Goal: Task Accomplishment & Management: Complete application form

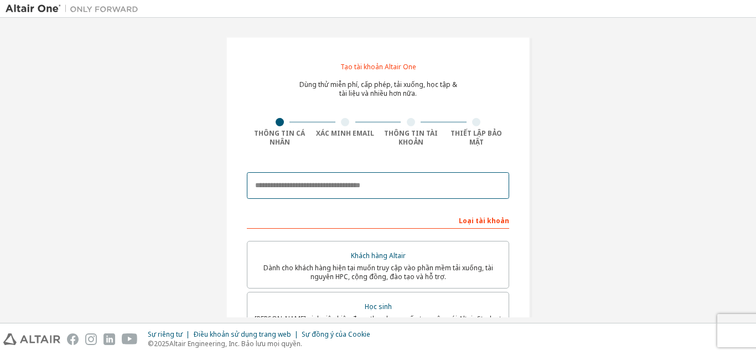
click at [323, 190] on input "email" at bounding box center [378, 185] width 262 height 27
click at [348, 187] on input "email" at bounding box center [378, 185] width 262 height 27
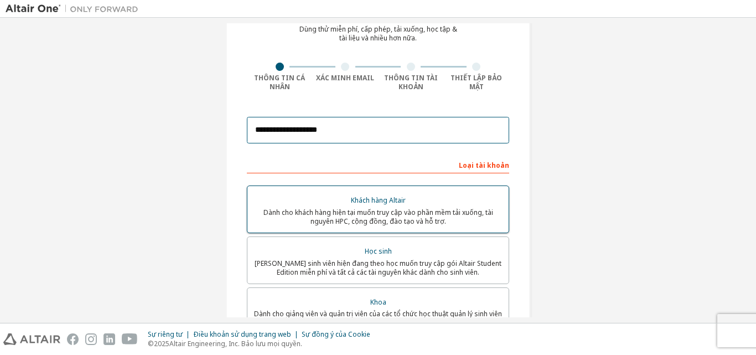
scroll to position [111, 0]
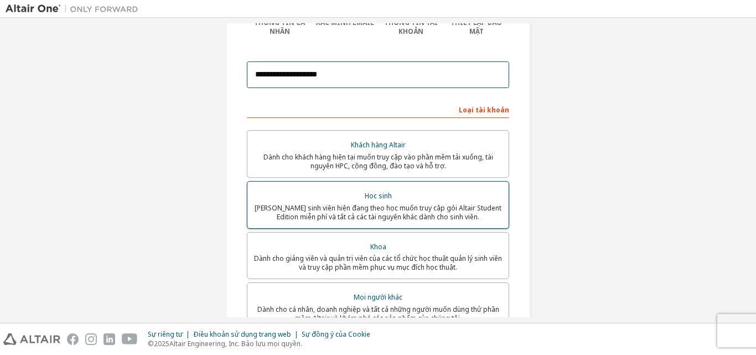
type input "**********"
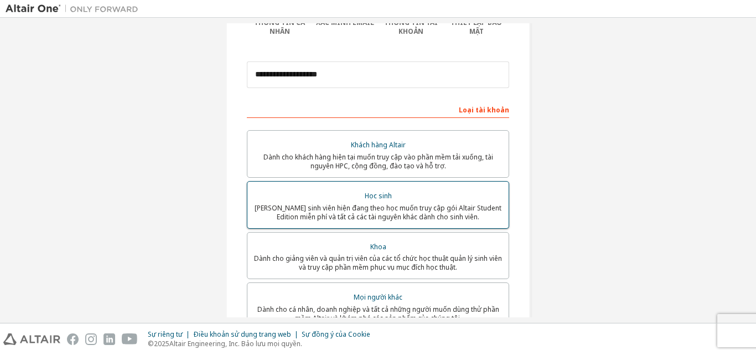
click at [348, 200] on div "Học sinh" at bounding box center [378, 195] width 248 height 15
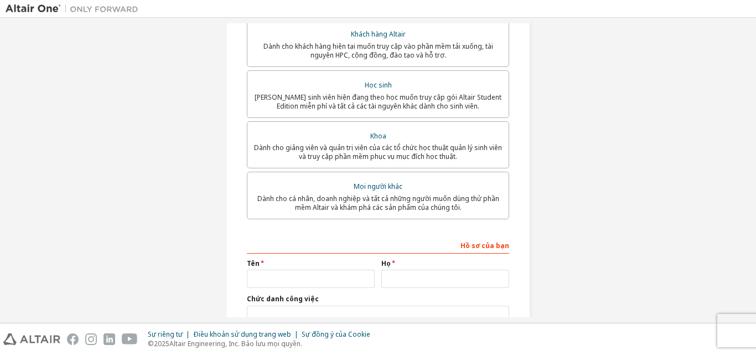
scroll to position [277, 0]
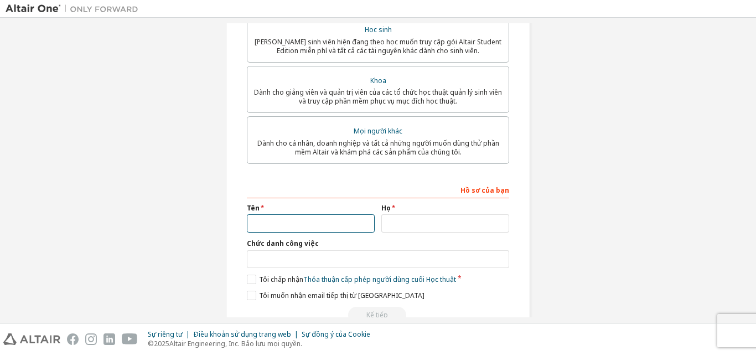
click at [283, 221] on input "text" at bounding box center [311, 223] width 128 height 18
type input "*"
type input "***"
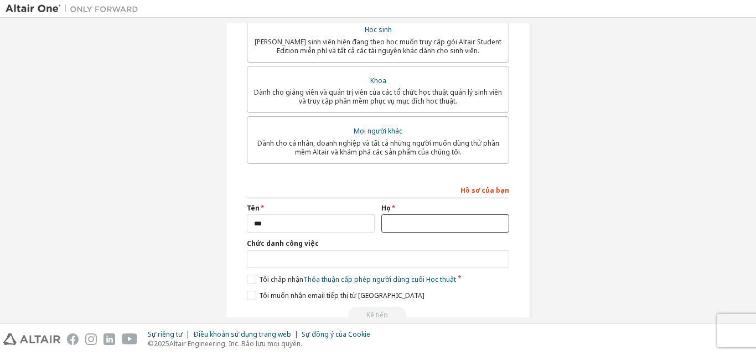
click at [392, 223] on input "text" at bounding box center [445, 223] width 128 height 18
click at [392, 222] on input "*********" at bounding box center [445, 223] width 128 height 18
click at [398, 226] on input "*********" at bounding box center [445, 223] width 128 height 18
click at [424, 231] on input "*********" at bounding box center [445, 223] width 128 height 18
type input "*"
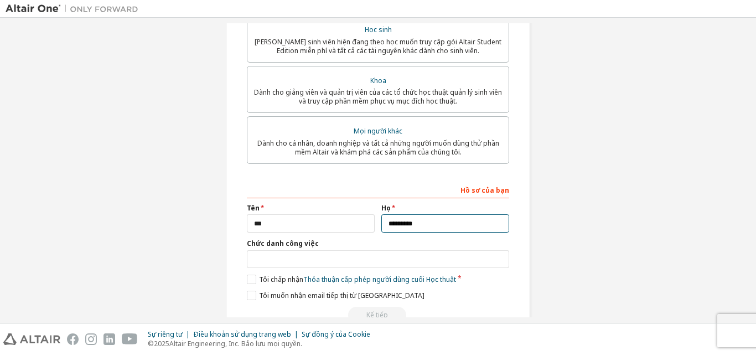
scroll to position [304, 0]
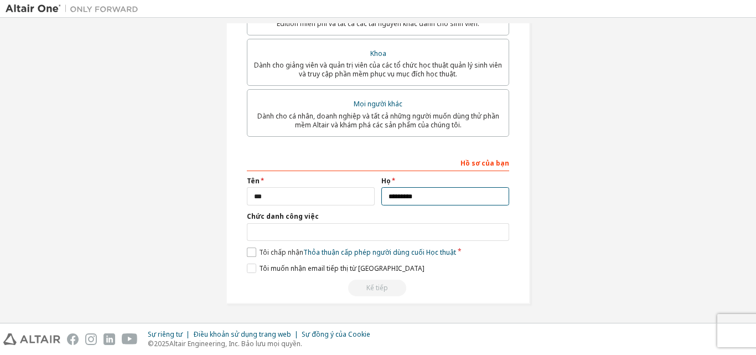
type input "*********"
click at [250, 252] on label "Tôi chấp nhận Thỏa thuận cấp phép người dùng cuối Học thuật" at bounding box center [351, 251] width 209 height 9
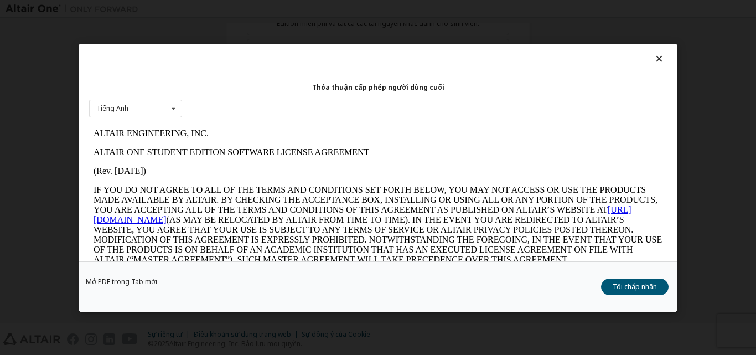
scroll to position [0, 0]
click at [159, 108] on div "Tiếng Anh Tiếng Anh" at bounding box center [135, 108] width 93 height 18
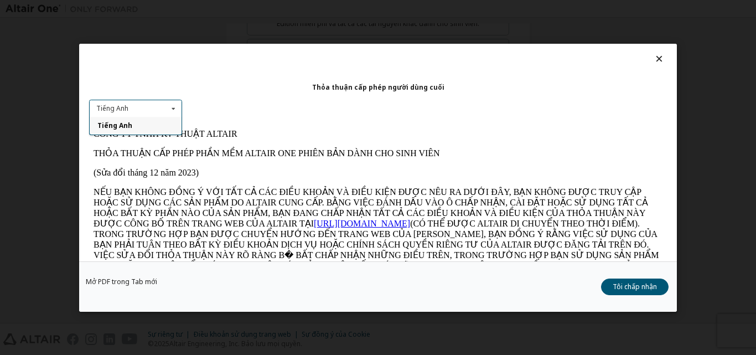
click at [160, 108] on div "Tiếng Anh Tiếng Anh" at bounding box center [135, 108] width 93 height 18
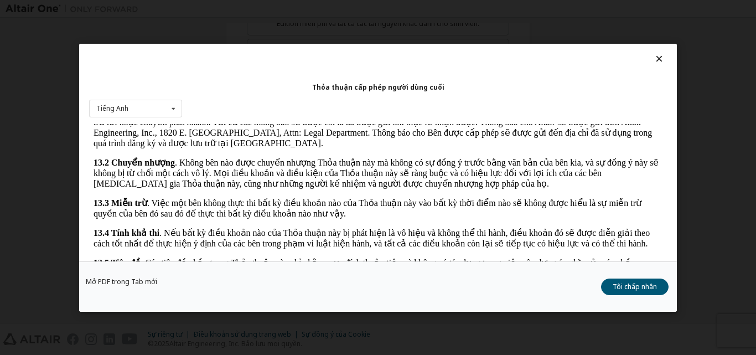
scroll to position [35, 0]
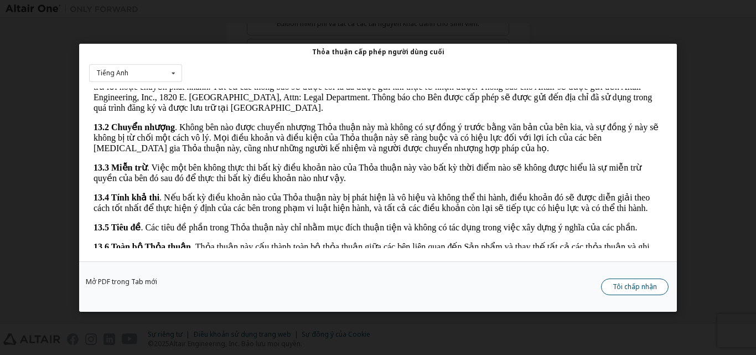
click at [646, 284] on font "Tôi chấp nhận" at bounding box center [634, 285] width 44 height 9
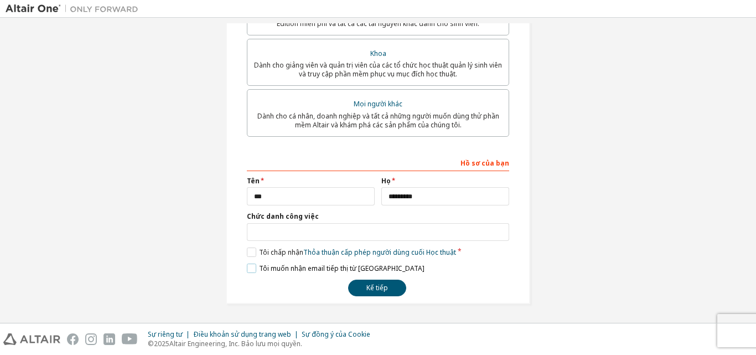
click at [249, 268] on label "Tôi [PERSON_NAME] email [PERSON_NAME] từ [GEOGRAPHIC_DATA]" at bounding box center [336, 267] width 178 height 9
click at [382, 288] on font "Kế tiếp" at bounding box center [377, 287] width 22 height 9
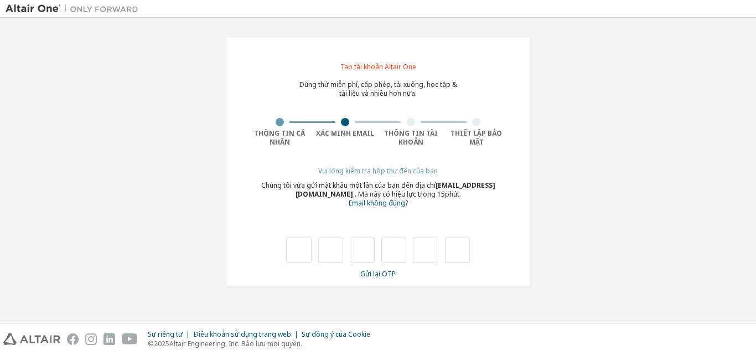
click at [344, 96] on font "tài liệu và nhiều hơn nữa." at bounding box center [377, 93] width 77 height 9
drag, startPoint x: 286, startPoint y: 119, endPoint x: 286, endPoint y: 129, distance: 9.4
click at [286, 123] on div at bounding box center [280, 122] width 66 height 8
click at [286, 129] on font "Thông tin cá nhân" at bounding box center [279, 137] width 51 height 18
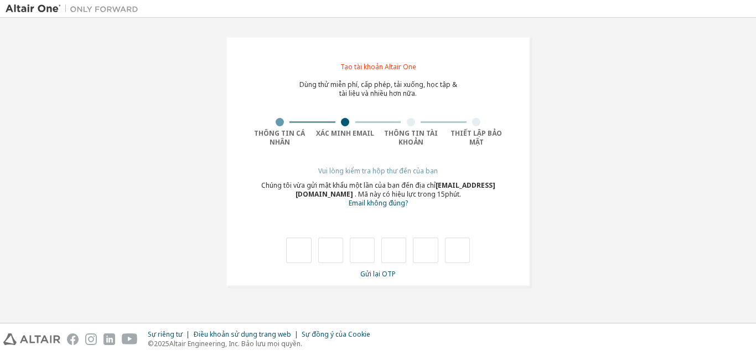
click at [279, 126] on div "Thông tin cá nhân" at bounding box center [280, 132] width 66 height 29
click at [281, 126] on div "Thông tin cá nhân" at bounding box center [280, 132] width 66 height 29
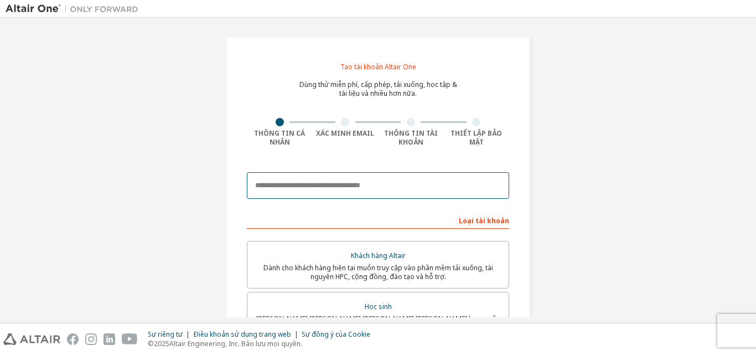
click at [347, 188] on input "email" at bounding box center [378, 185] width 262 height 27
type input "**********"
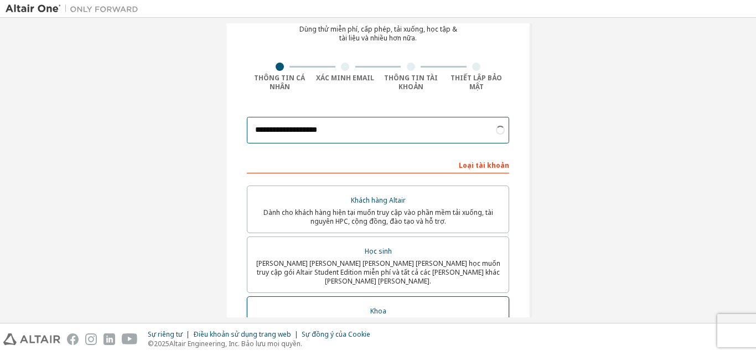
scroll to position [111, 0]
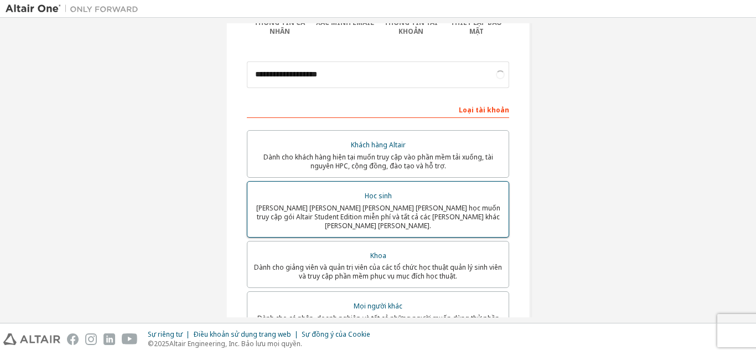
click at [397, 225] on label "Học sinh Dành cho sinh viên hiện đang theo học muốn truy cập gói Altair Student…" at bounding box center [378, 209] width 262 height 56
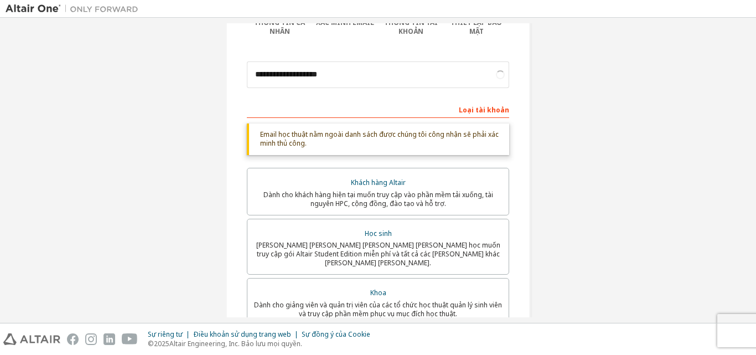
scroll to position [166, 0]
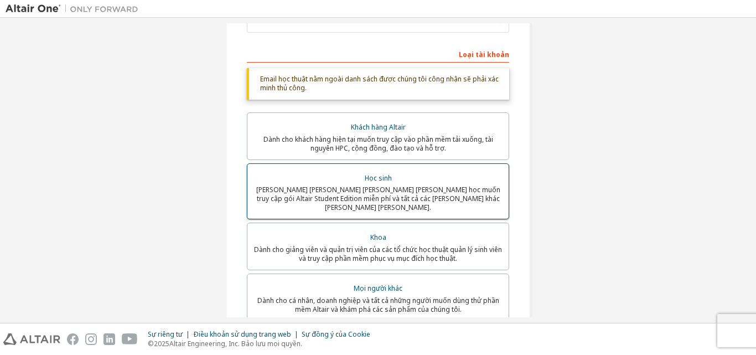
click at [385, 180] on font "Học sinh" at bounding box center [378, 177] width 27 height 9
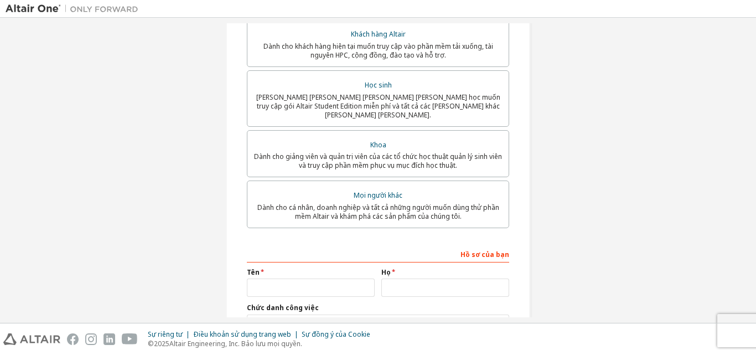
scroll to position [304, 0]
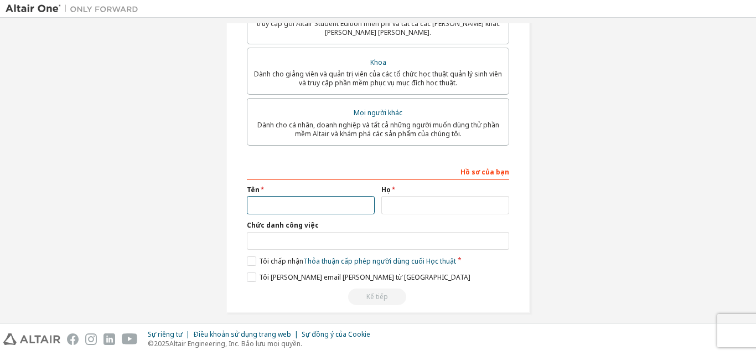
click at [303, 200] on input "text" at bounding box center [311, 205] width 128 height 18
type input "*"
type input "***"
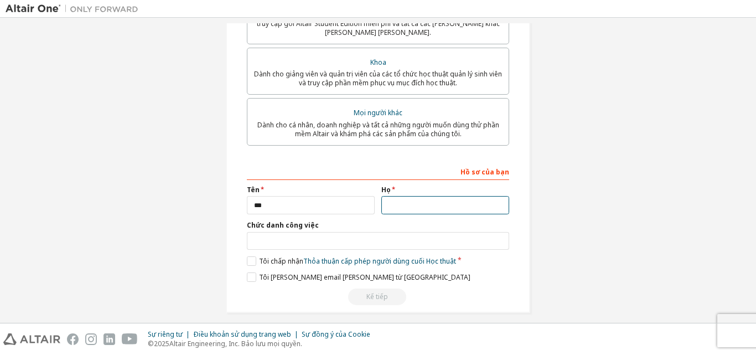
click at [430, 199] on input "text" at bounding box center [445, 205] width 128 height 18
type input "*********"
click at [248, 256] on label "Tôi chấp nhận Thỏa thuận cấp phép người dùng cuối Học thuật" at bounding box center [351, 260] width 209 height 9
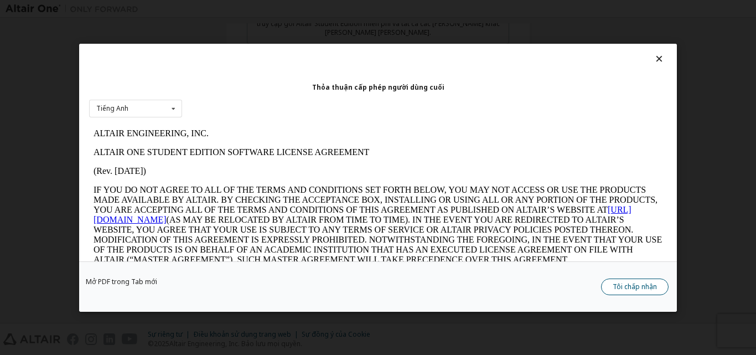
click at [608, 287] on button "Tôi chấp nhận" at bounding box center [634, 286] width 67 height 17
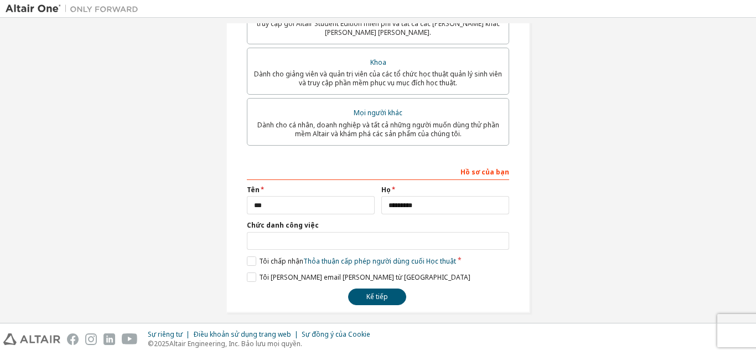
click at [300, 220] on font "Chức danh công việc" at bounding box center [283, 224] width 72 height 9
click at [321, 221] on label "Chức danh công việc" at bounding box center [378, 225] width 262 height 9
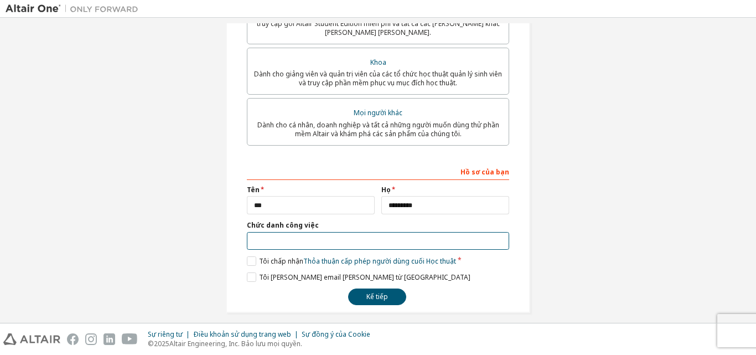
click at [316, 238] on input "text" at bounding box center [378, 241] width 262 height 18
type input "*******"
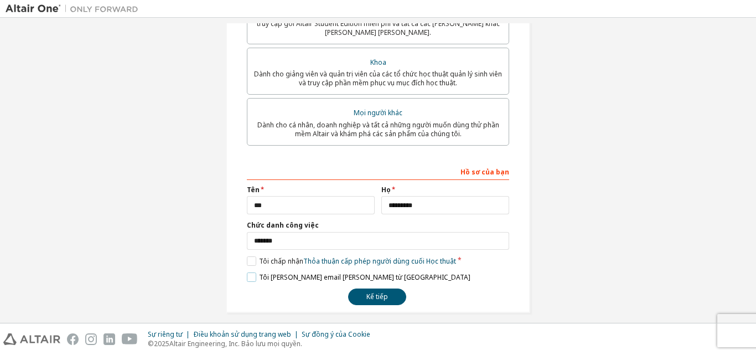
click at [247, 272] on label "Tôi [PERSON_NAME] email [PERSON_NAME] từ [GEOGRAPHIC_DATA]" at bounding box center [358, 276] width 223 height 9
click at [366, 292] on font "Kế tiếp" at bounding box center [377, 296] width 22 height 9
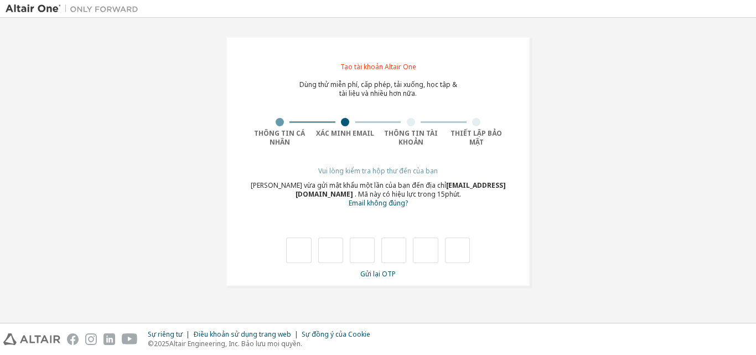
type input "*"
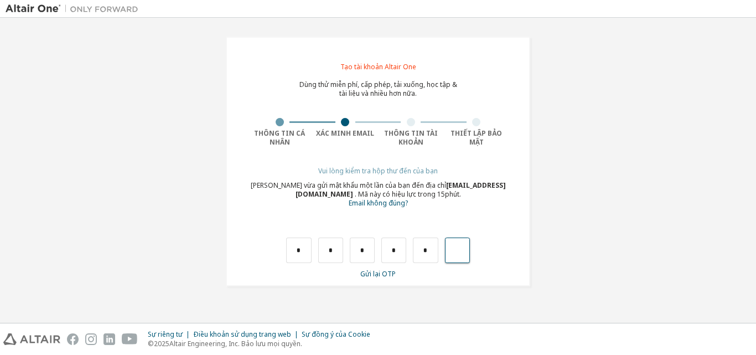
type input "*"
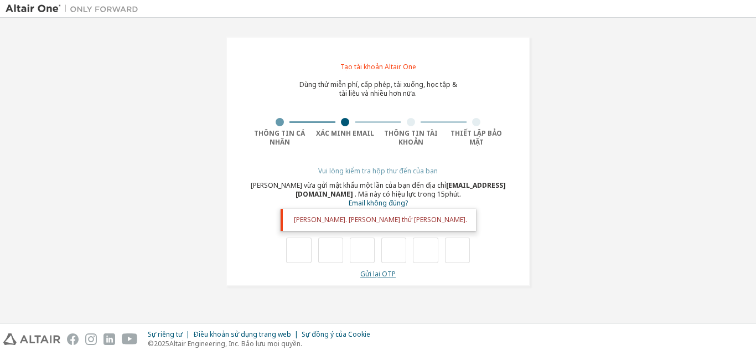
click at [394, 275] on font "Gửi lại OTP" at bounding box center [377, 273] width 35 height 9
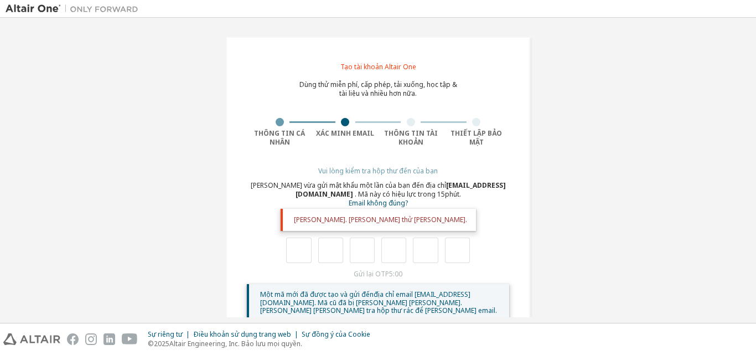
click at [373, 259] on div at bounding box center [378, 249] width 184 height 25
click at [302, 247] on input "text" at bounding box center [298, 249] width 25 height 25
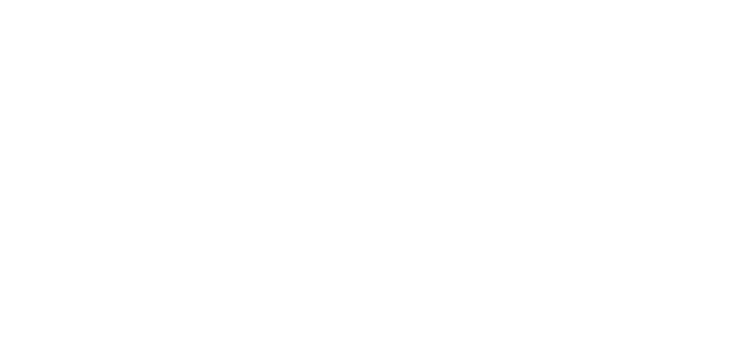
drag, startPoint x: 380, startPoint y: 77, endPoint x: 397, endPoint y: 81, distance: 17.7
click at [382, 77] on div at bounding box center [378, 177] width 756 height 355
drag, startPoint x: 399, startPoint y: 82, endPoint x: 403, endPoint y: 91, distance: 9.7
click at [402, 89] on div at bounding box center [378, 177] width 756 height 355
click at [403, 91] on div at bounding box center [378, 177] width 756 height 355
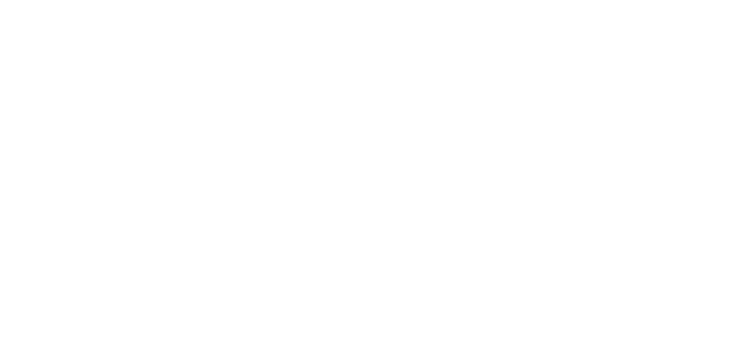
drag, startPoint x: 409, startPoint y: 90, endPoint x: 431, endPoint y: 65, distance: 33.7
click at [410, 90] on div at bounding box center [378, 177] width 756 height 355
drag, startPoint x: 431, startPoint y: 65, endPoint x: 440, endPoint y: 62, distance: 9.8
click at [434, 64] on div at bounding box center [378, 177] width 756 height 355
click at [441, 61] on div at bounding box center [378, 177] width 756 height 355
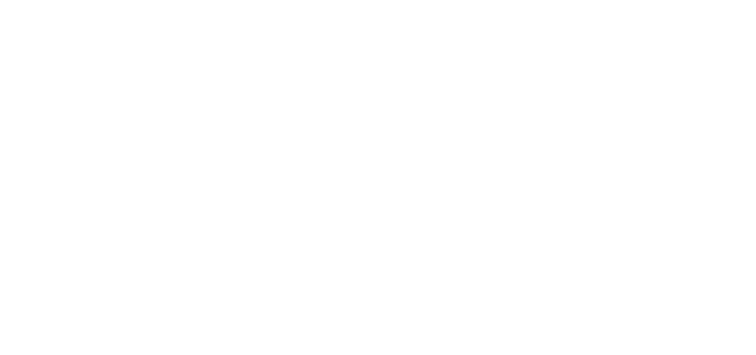
click at [441, 62] on div at bounding box center [378, 177] width 756 height 355
click at [437, 53] on div at bounding box center [378, 177] width 756 height 355
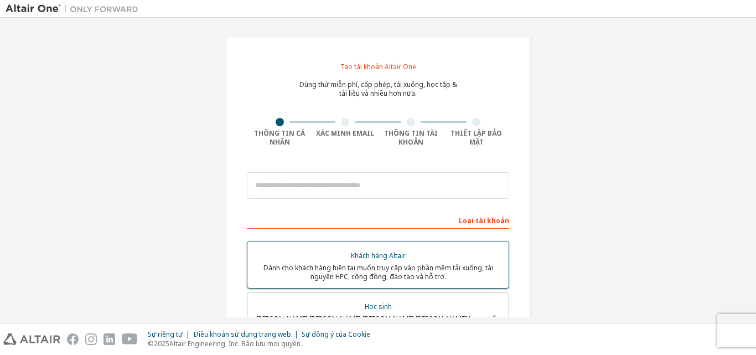
scroll to position [111, 0]
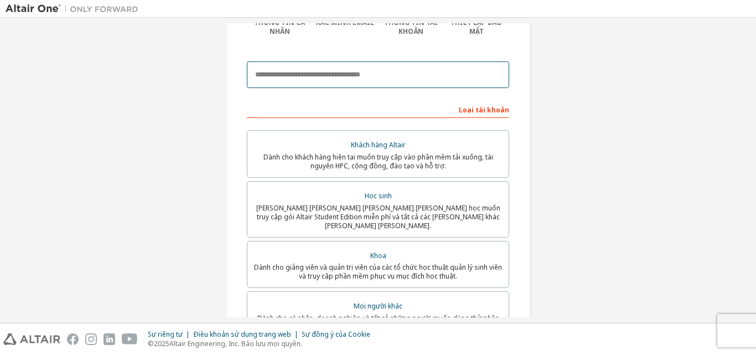
click at [296, 72] on input "email" at bounding box center [378, 74] width 262 height 27
type input "**********"
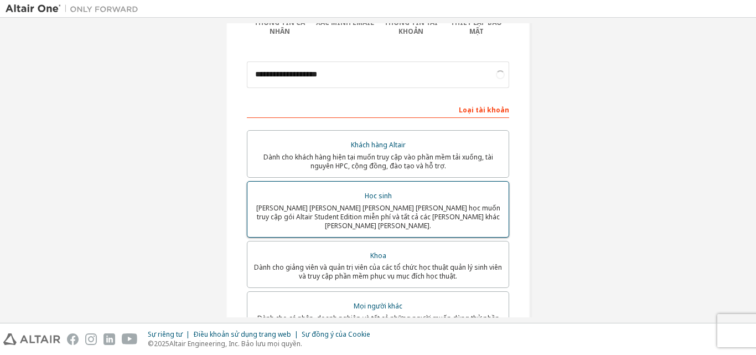
click at [331, 190] on div "Học sinh" at bounding box center [378, 195] width 248 height 15
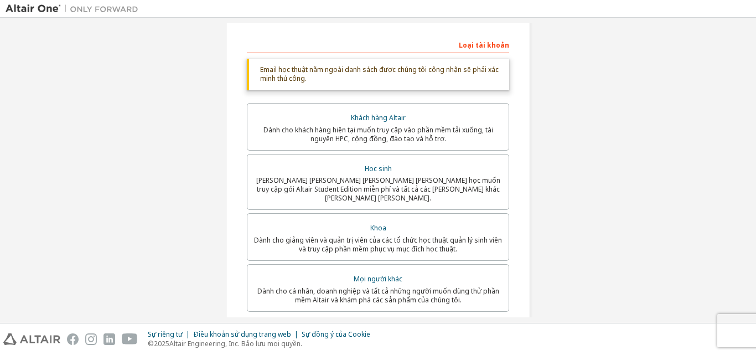
scroll to position [341, 0]
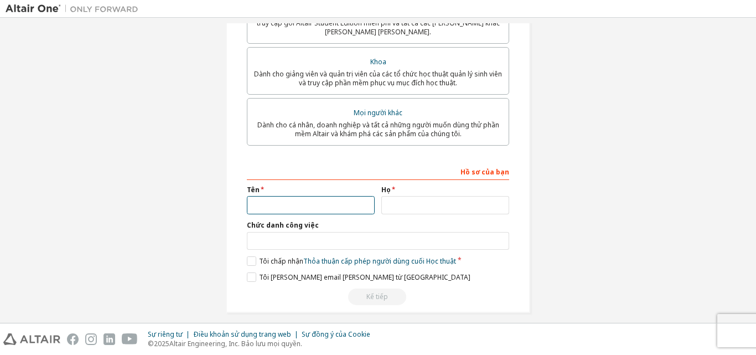
click at [311, 199] on input "text" at bounding box center [311, 205] width 128 height 18
type input "***"
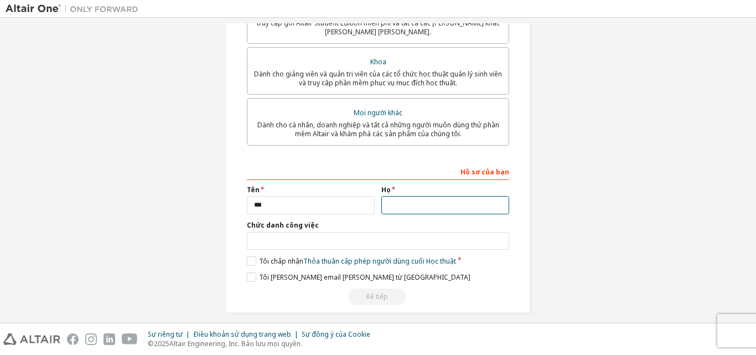
click at [398, 202] on input "text" at bounding box center [445, 205] width 128 height 18
type input "*********"
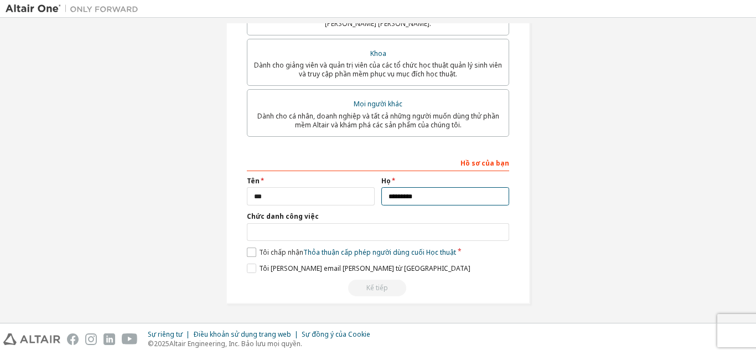
scroll to position [304, 0]
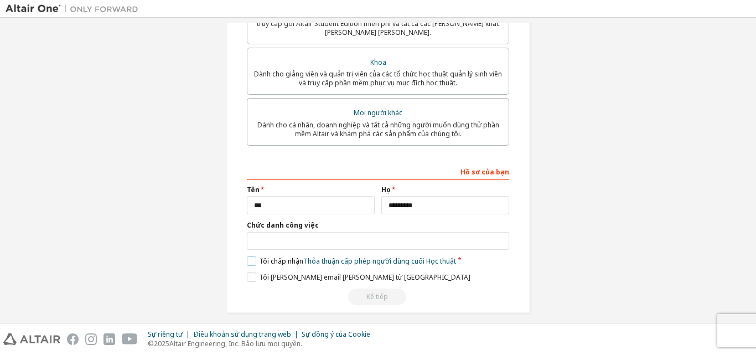
click at [249, 256] on label "Tôi chấp nhận Thỏa thuận cấp phép người dùng cuối Học thuật" at bounding box center [351, 260] width 209 height 9
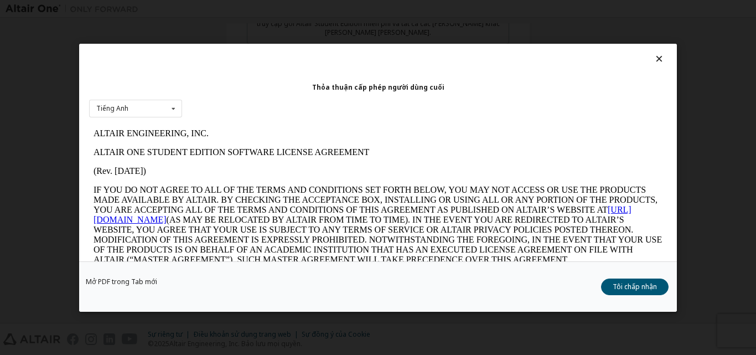
scroll to position [0, 0]
click at [607, 290] on button "Tôi chấp nhận" at bounding box center [634, 286] width 67 height 17
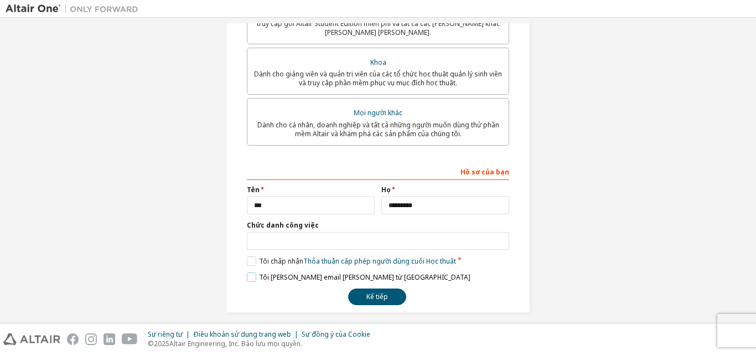
click at [247, 272] on label "Tôi [PERSON_NAME] email [PERSON_NAME] từ [GEOGRAPHIC_DATA]" at bounding box center [358, 276] width 223 height 9
click at [370, 292] on font "Kế tiếp" at bounding box center [377, 296] width 22 height 9
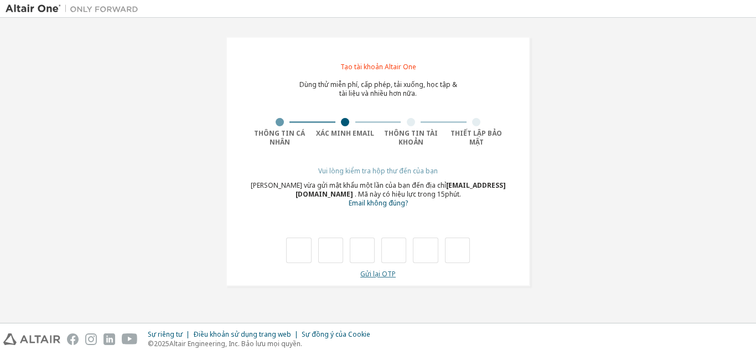
click at [370, 277] on font "Gửi lại OTP" at bounding box center [377, 273] width 35 height 9
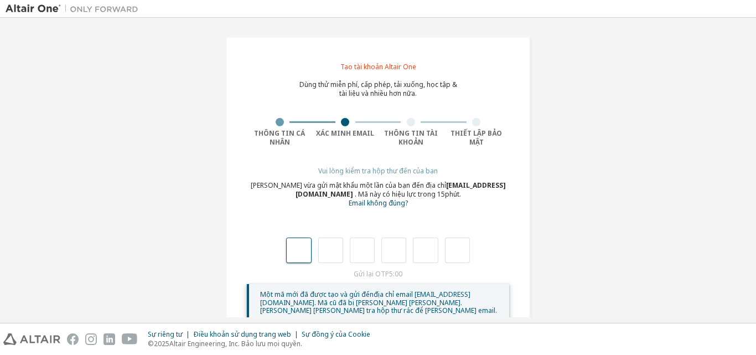
drag, startPoint x: 299, startPoint y: 238, endPoint x: 271, endPoint y: 258, distance: 34.2
click at [271, 258] on div at bounding box center [378, 239] width 262 height 48
click at [268, 254] on div at bounding box center [378, 239] width 262 height 48
click at [302, 253] on input "text" at bounding box center [298, 249] width 25 height 25
type input "*"
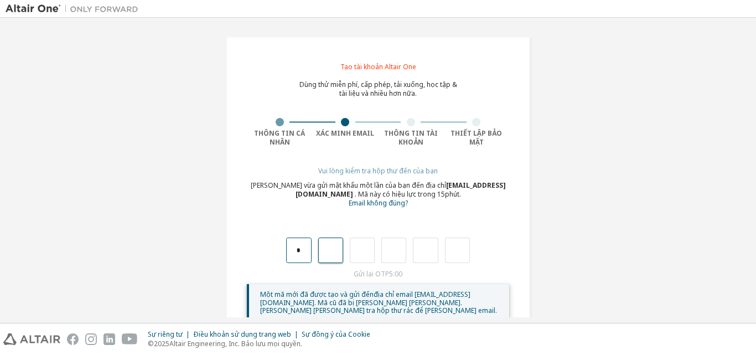
type input "*"
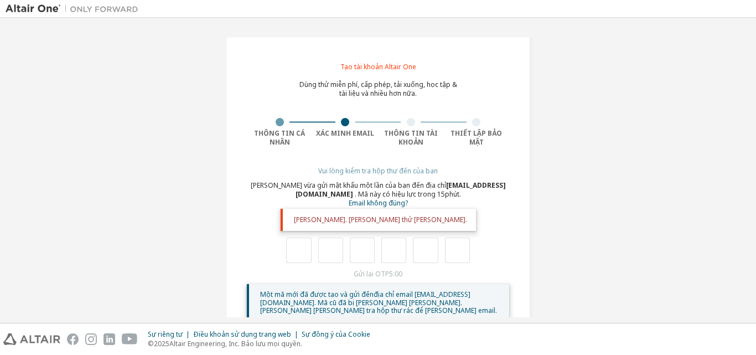
click at [374, 274] on div "Gửi lại OTP 5:00 Một mã mới đã được tạo và gửi đến địa chỉ email dattt0623@ut.e…" at bounding box center [378, 295] width 262 height 52
click at [298, 261] on input "text" at bounding box center [298, 249] width 25 height 25
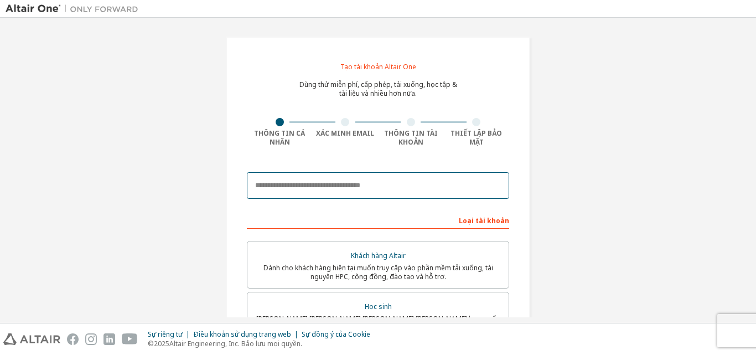
click at [303, 181] on input "email" at bounding box center [378, 185] width 262 height 27
type input "**********"
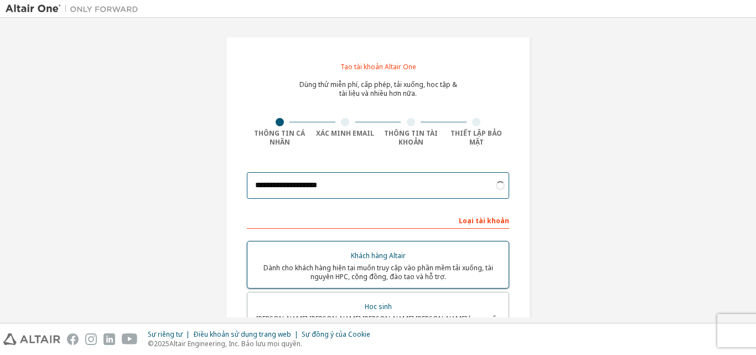
scroll to position [55, 0]
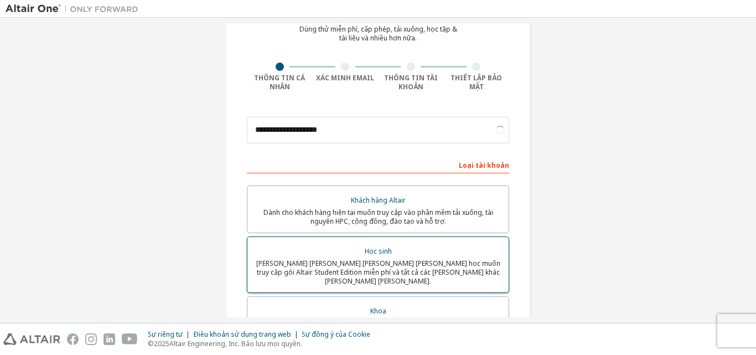
click at [391, 257] on div "Học sinh" at bounding box center [378, 250] width 248 height 15
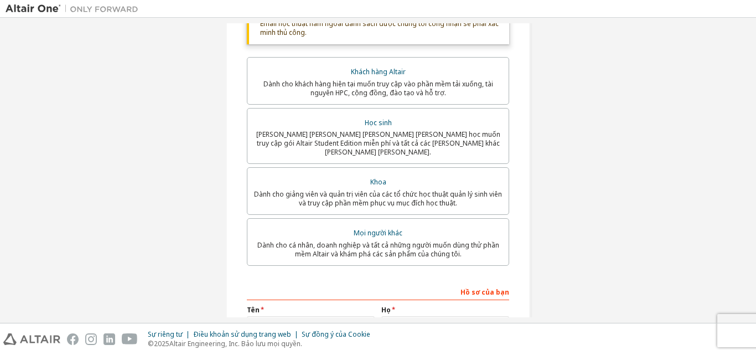
scroll to position [332, 0]
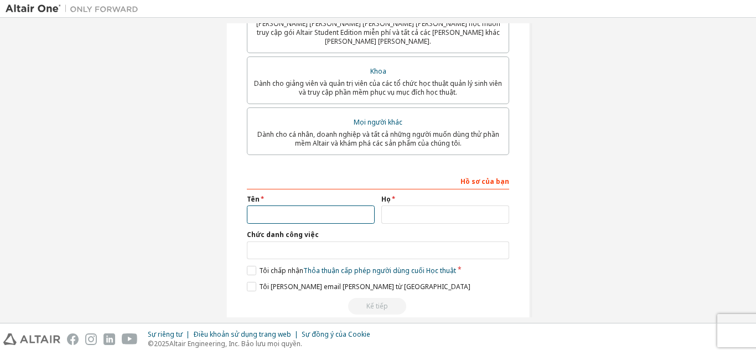
click at [335, 205] on input "text" at bounding box center [311, 214] width 128 height 18
type input "***"
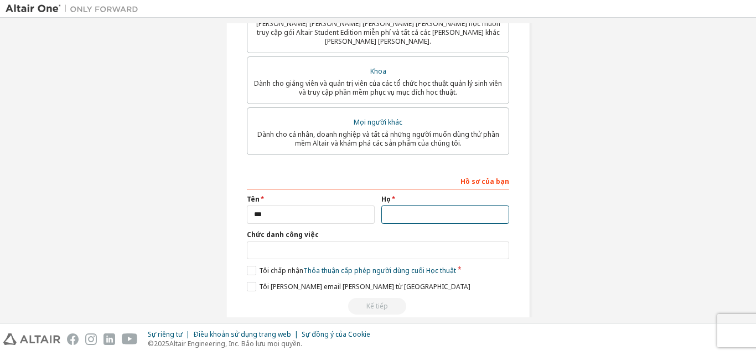
click at [407, 209] on input "text" at bounding box center [445, 214] width 128 height 18
type input "*********"
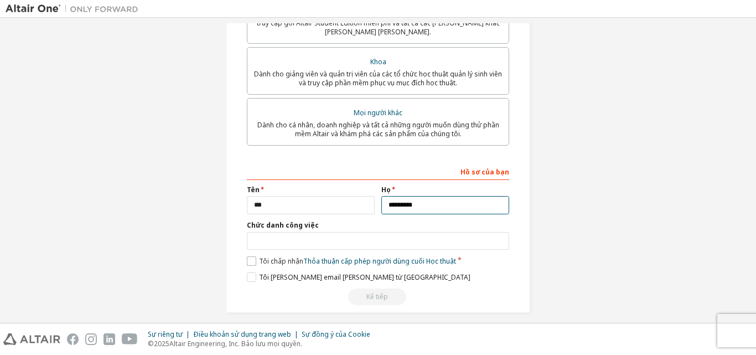
scroll to position [304, 0]
click at [247, 256] on label "Tôi chấp nhận Thỏa thuận cấp phép người dùng cuối Học thuật" at bounding box center [351, 260] width 209 height 9
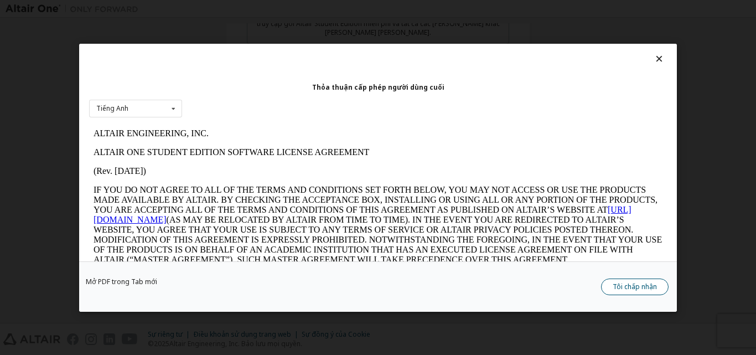
scroll to position [0, 0]
click at [621, 283] on font "Tôi chấp nhận" at bounding box center [634, 285] width 44 height 9
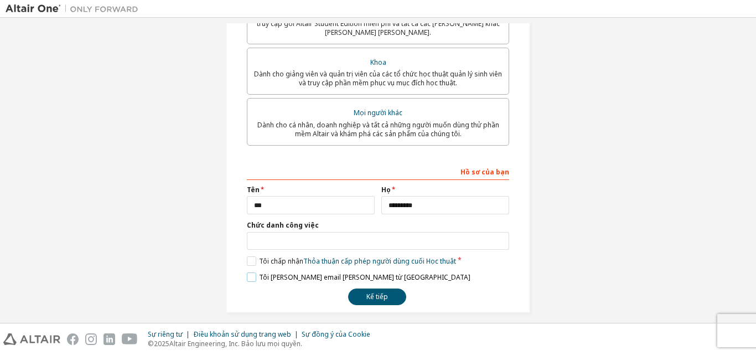
click at [249, 272] on label "Tôi [PERSON_NAME] email [PERSON_NAME] từ [GEOGRAPHIC_DATA]" at bounding box center [358, 276] width 223 height 9
click at [371, 292] on font "Kế tiếp" at bounding box center [377, 296] width 22 height 9
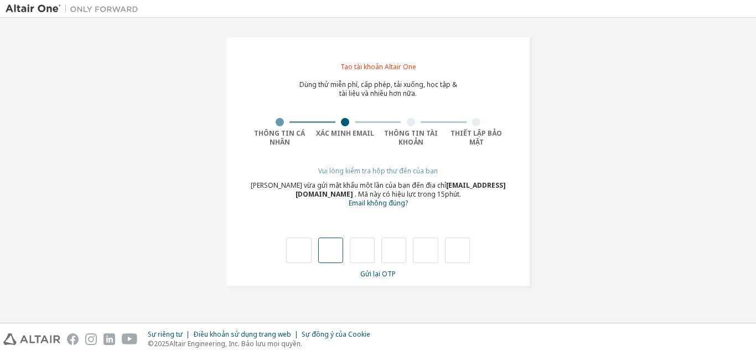
type input "*"
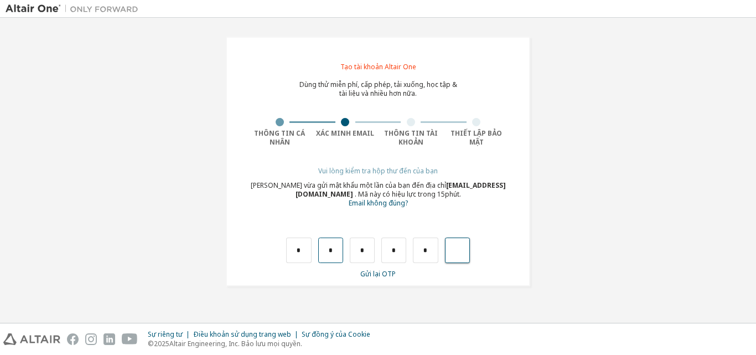
type input "*"
